Goal: Information Seeking & Learning: Learn about a topic

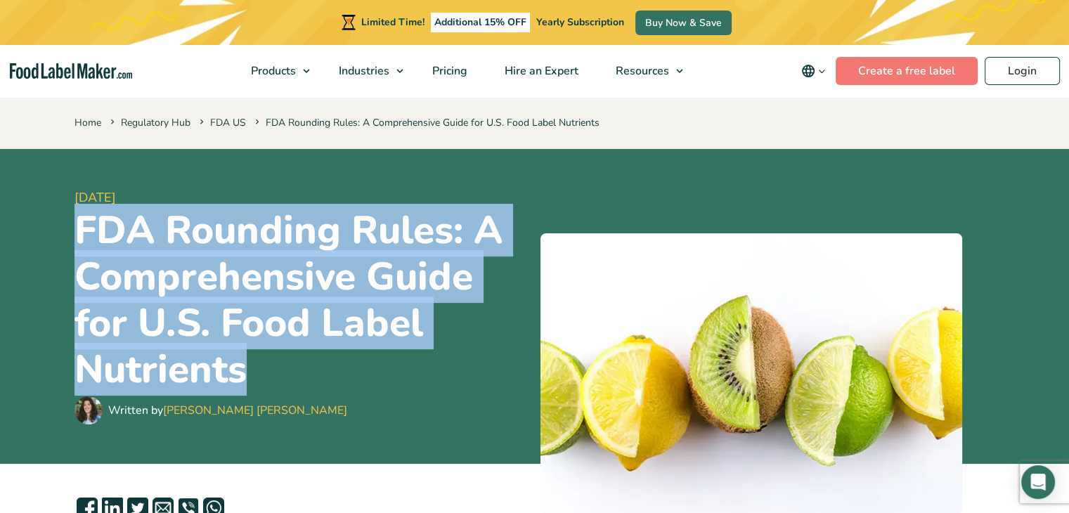
drag, startPoint x: 69, startPoint y: 227, endPoint x: 280, endPoint y: 360, distance: 249.2
click at [280, 360] on div "[DATE] FDA Rounding Rules: A Comprehensive Guide for U.S. Food Label Nutrients …" at bounding box center [535, 306] width 942 height 315
copy h1 "FDA Rounding Rules: A Comprehensive Guide for U.S. Food Label Nutrients"
